Goal: Information Seeking & Learning: Understand process/instructions

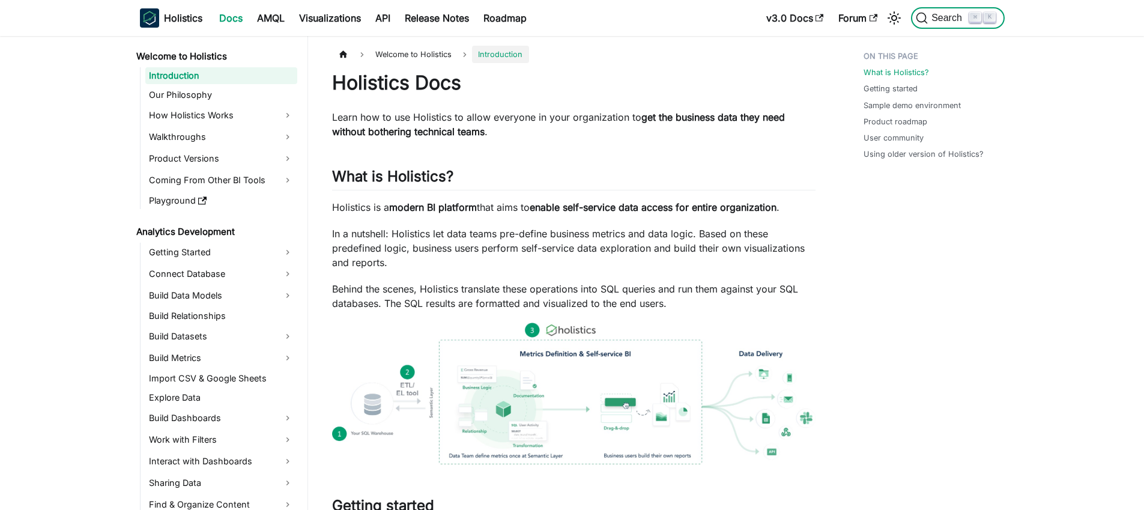
click at [946, 18] on span "Search" at bounding box center [948, 18] width 41 height 11
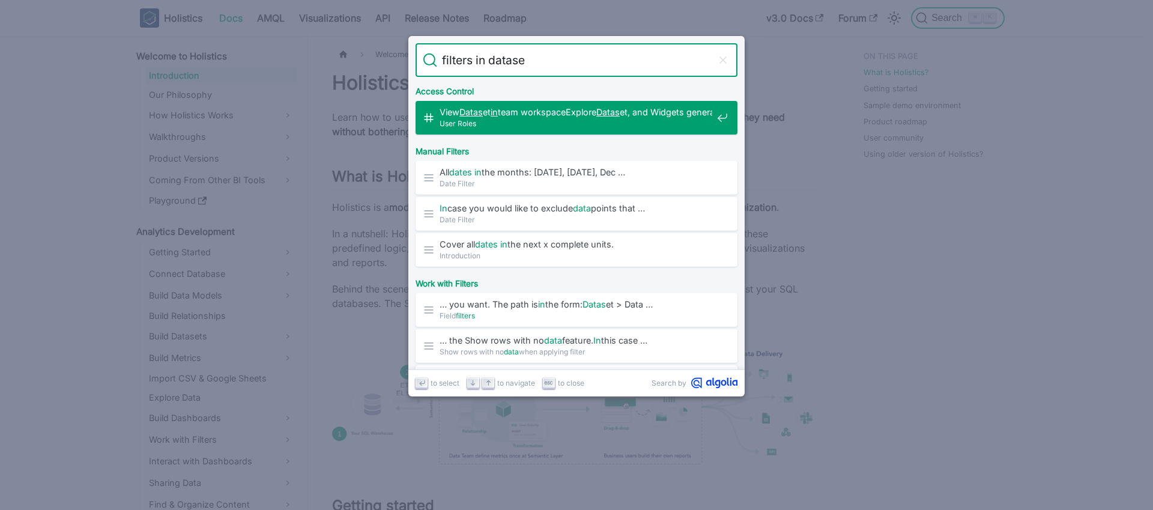
type input "filters in dataset"
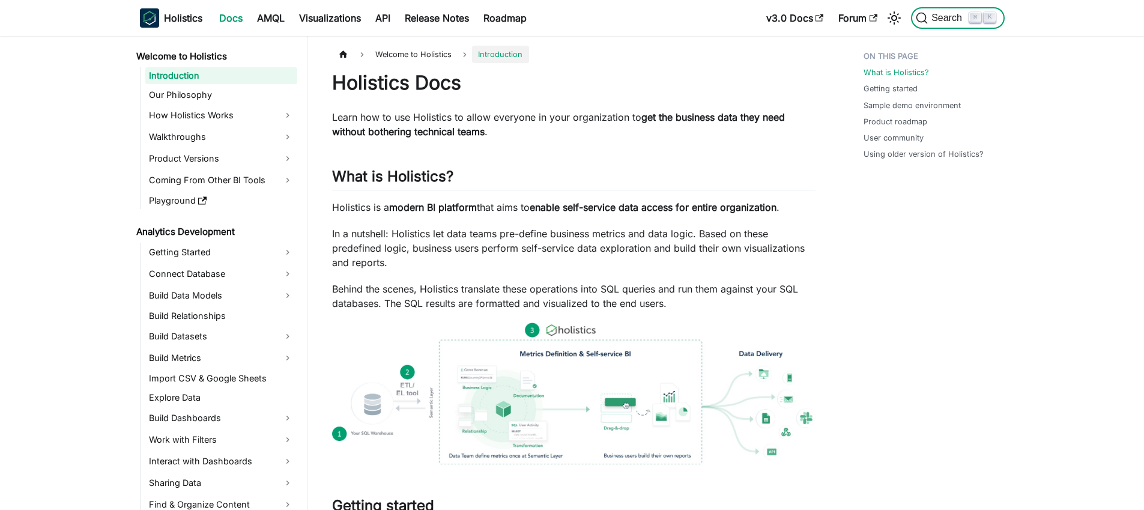
click at [945, 16] on span "Search" at bounding box center [948, 18] width 41 height 11
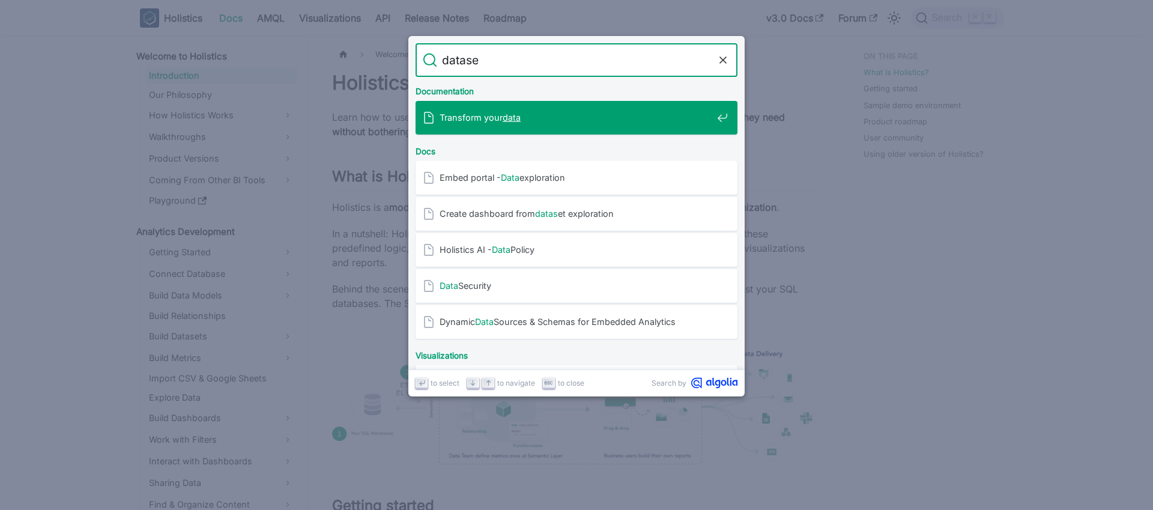
type input "dataset"
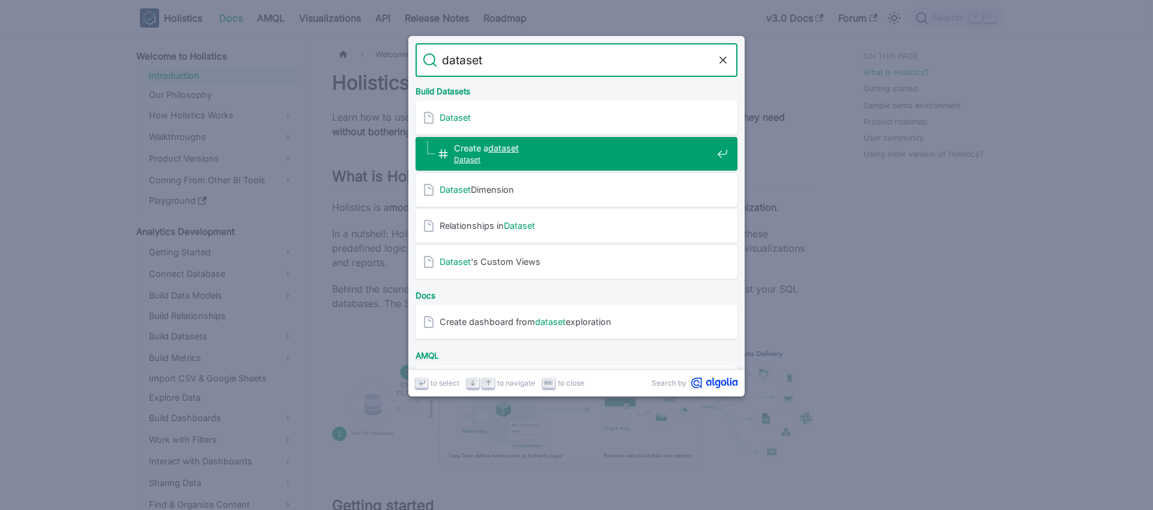
click at [482, 154] on span "Dataset" at bounding box center [583, 159] width 258 height 11
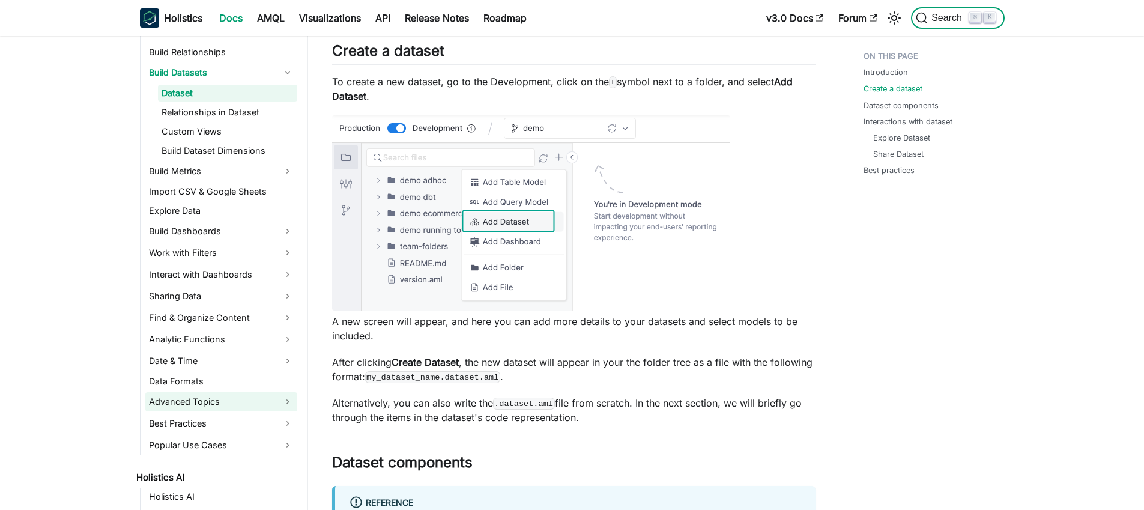
scroll to position [264, 0]
click at [190, 396] on link "Advanced Topics" at bounding box center [221, 401] width 152 height 19
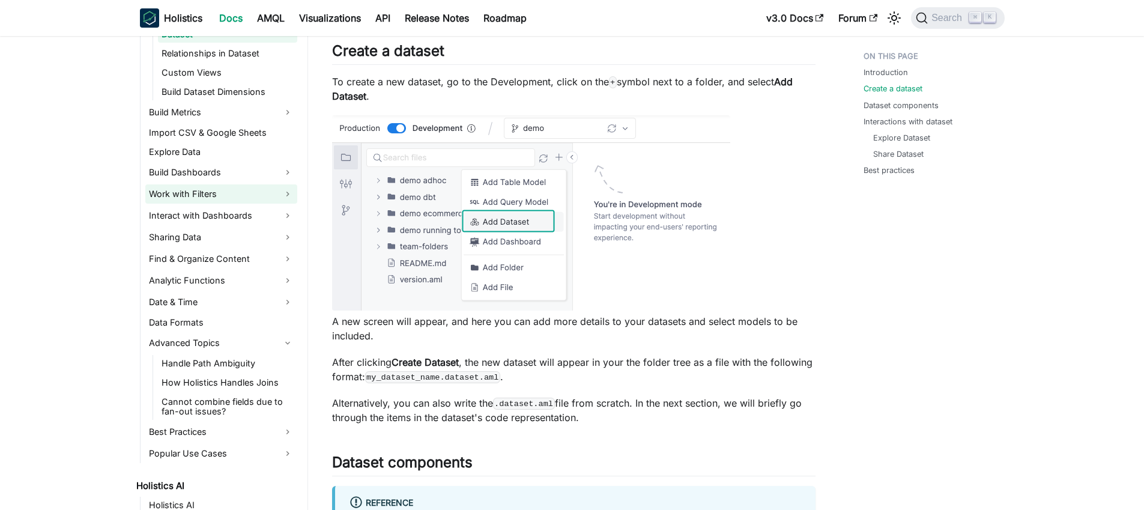
scroll to position [322, 0]
click at [195, 192] on link "Work with Filters" at bounding box center [221, 194] width 152 height 19
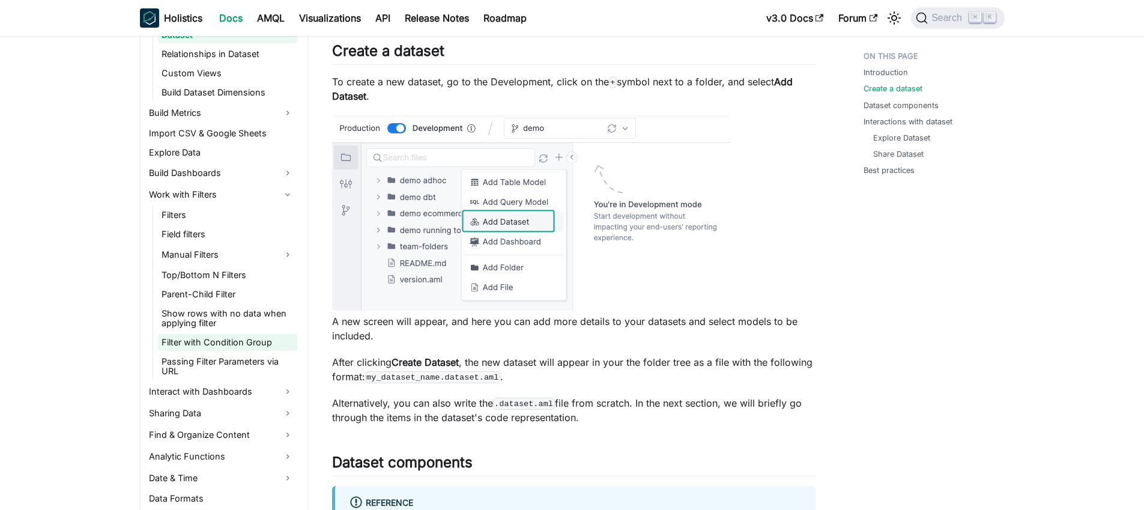
click at [193, 341] on link "Filter with Condition Group" at bounding box center [227, 342] width 139 height 17
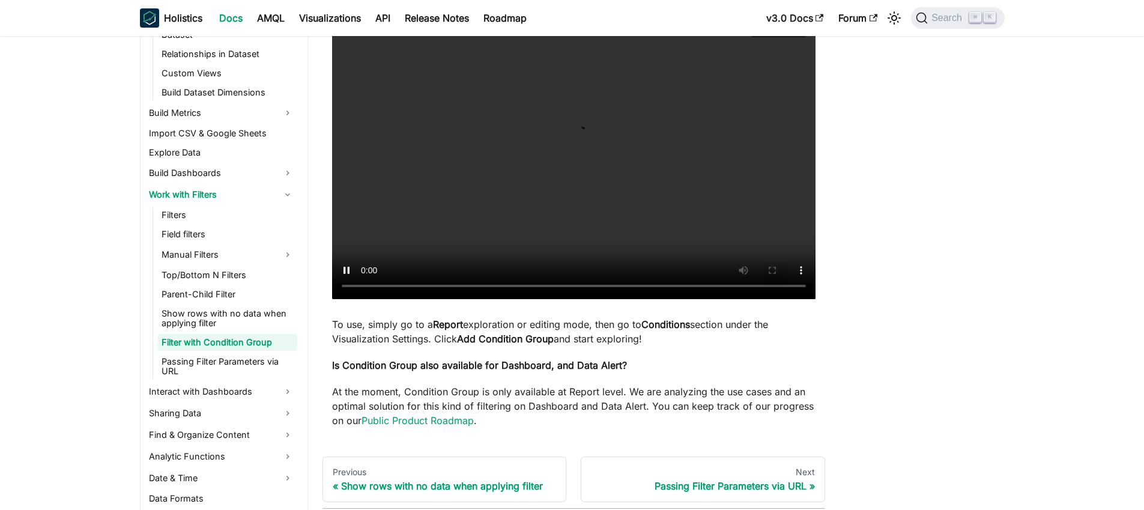
scroll to position [141, 0]
